Goal: Use online tool/utility: Utilize a website feature to perform a specific function

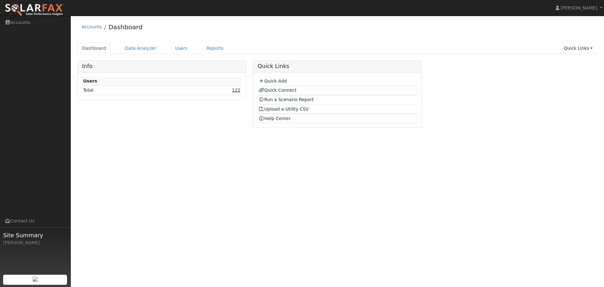
click at [240, 89] on link "122" at bounding box center [236, 89] width 8 height 5
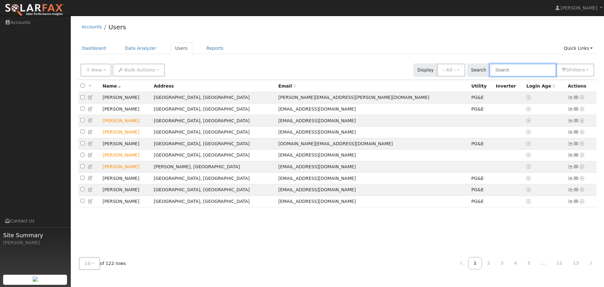
click at [520, 71] on input "text" at bounding box center [523, 70] width 67 height 13
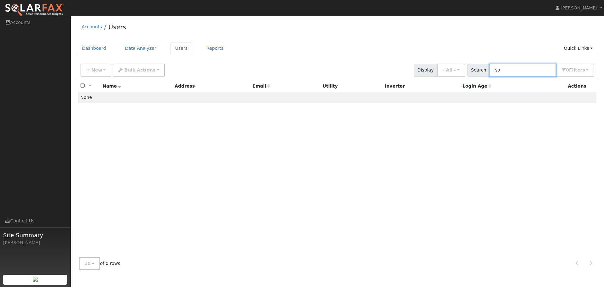
type input "s"
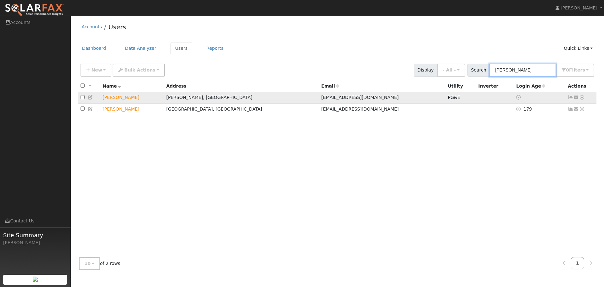
type input "victor"
click at [583, 98] on icon at bounding box center [582, 97] width 6 height 4
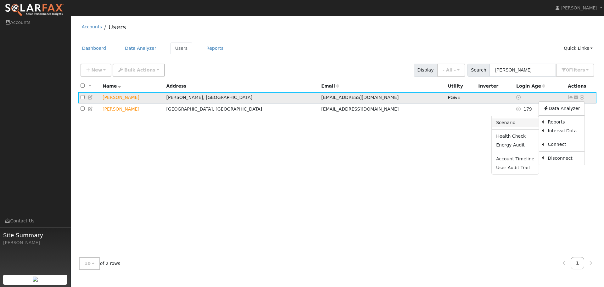
click at [505, 126] on link "Scenario" at bounding box center [515, 122] width 47 height 9
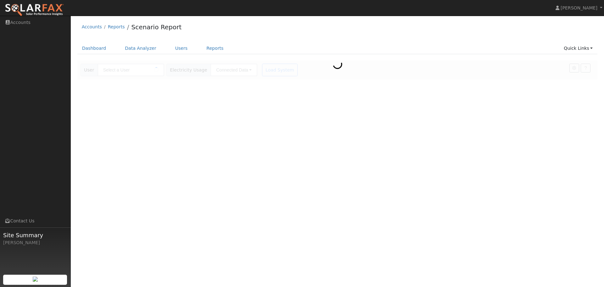
type input "[PERSON_NAME]"
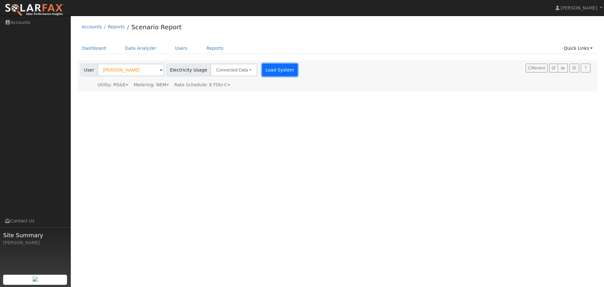
click at [268, 71] on button "Load System" at bounding box center [280, 70] width 36 height 13
